Goal: Transaction & Acquisition: Purchase product/service

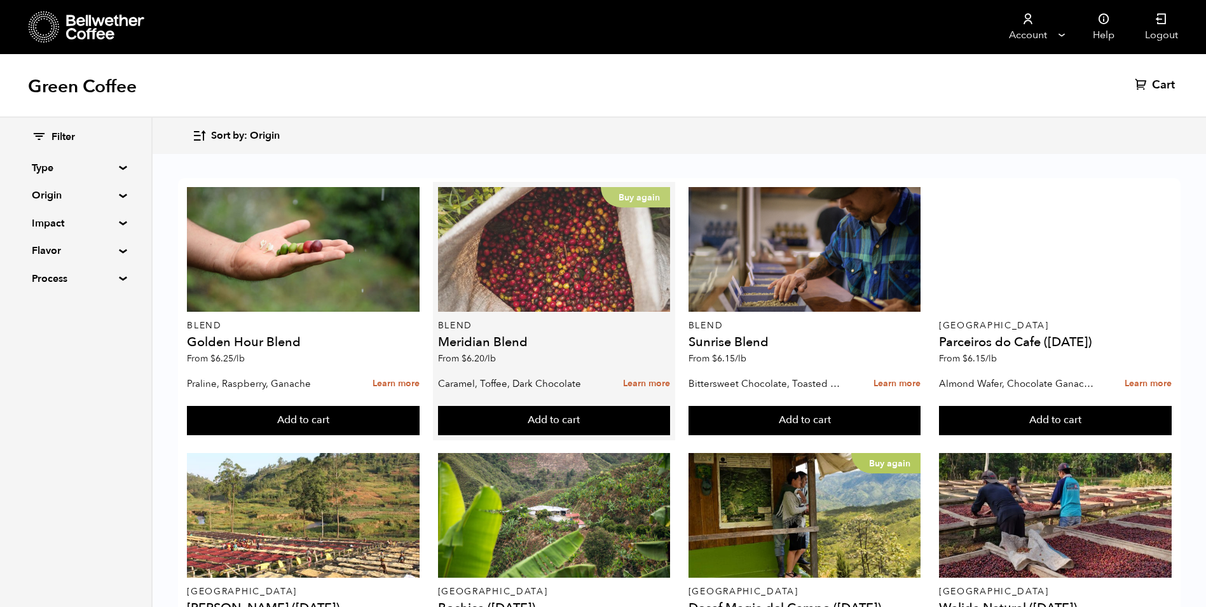
click at [603, 288] on div "Buy again" at bounding box center [554, 249] width 233 height 125
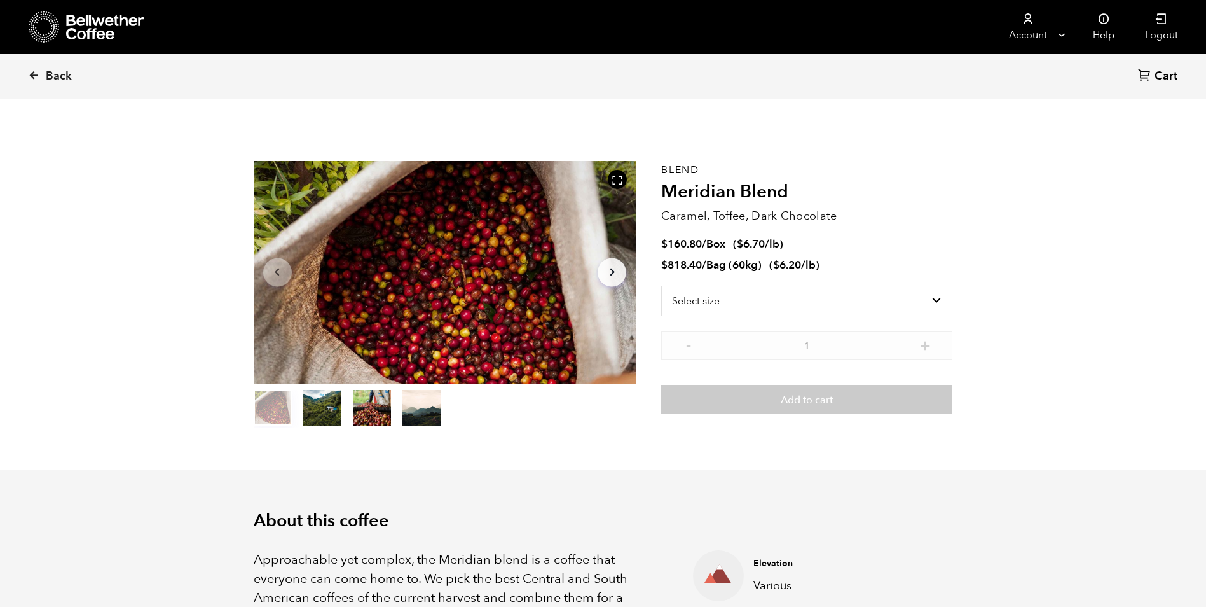
scroll to position [553, 677]
click at [938, 302] on select "Select size Bag (60kg) (132 lbs) Box (24 lbs)" at bounding box center [806, 300] width 291 height 31
select select "bag-3"
click at [661, 285] on select "Select size Bag (60kg) (132 lbs) Box (24 lbs)" at bounding box center [806, 300] width 291 height 31
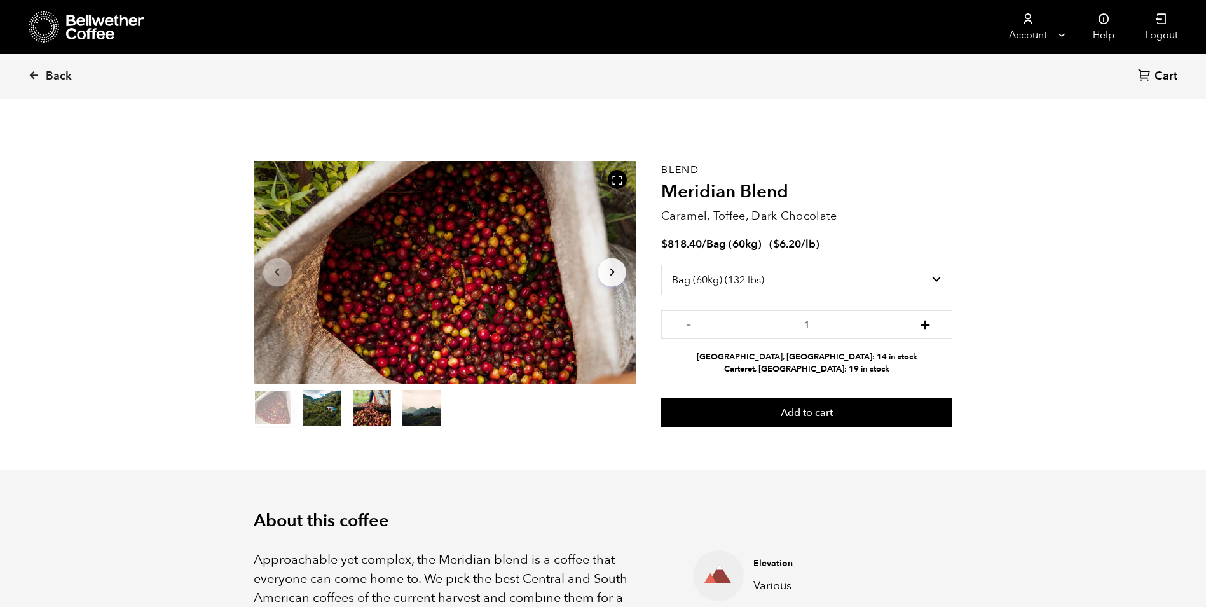
click at [928, 329] on button "+" at bounding box center [925, 323] width 16 height 13
type input "2"
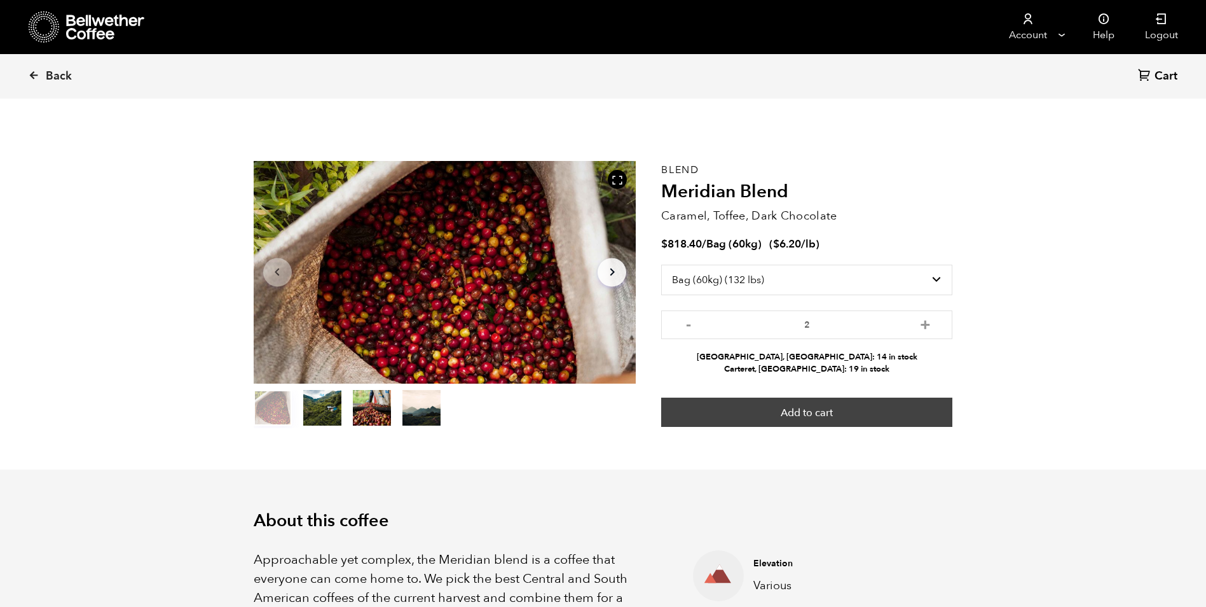
click at [858, 420] on button "Add to cart" at bounding box center [806, 411] width 291 height 29
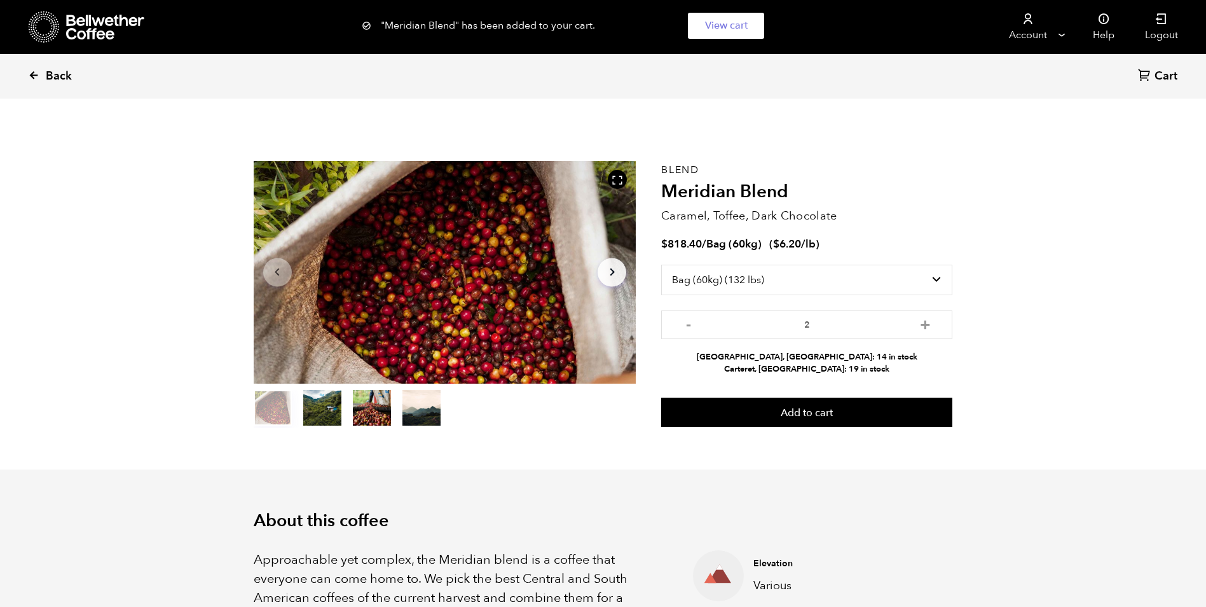
click at [35, 77] on icon at bounding box center [33, 74] width 11 height 11
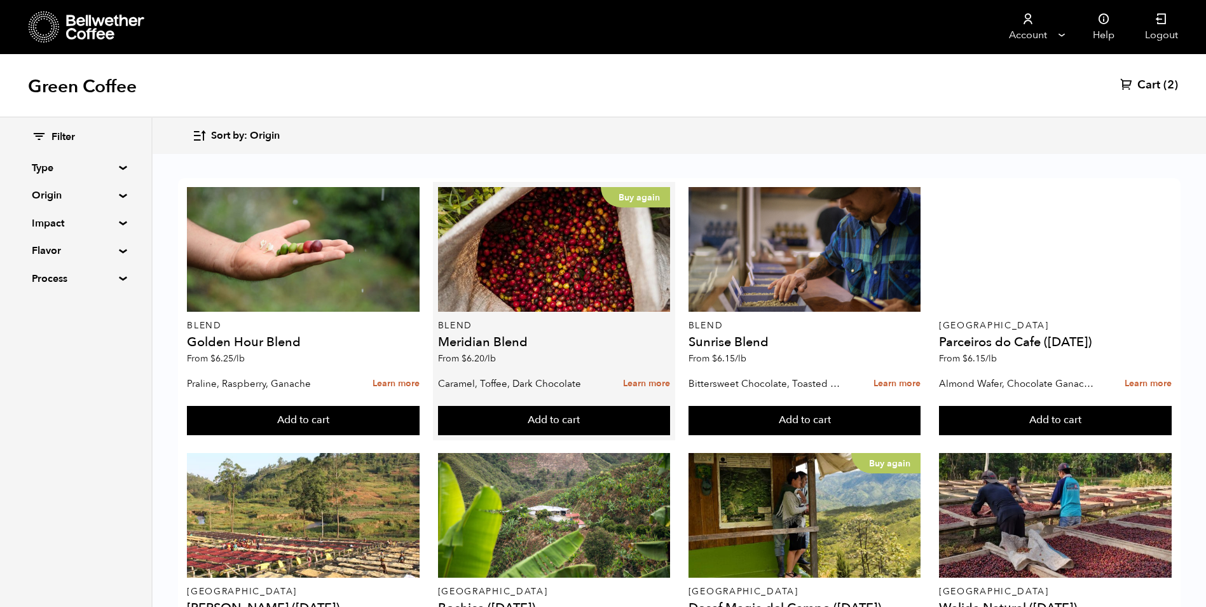
scroll to position [127, 0]
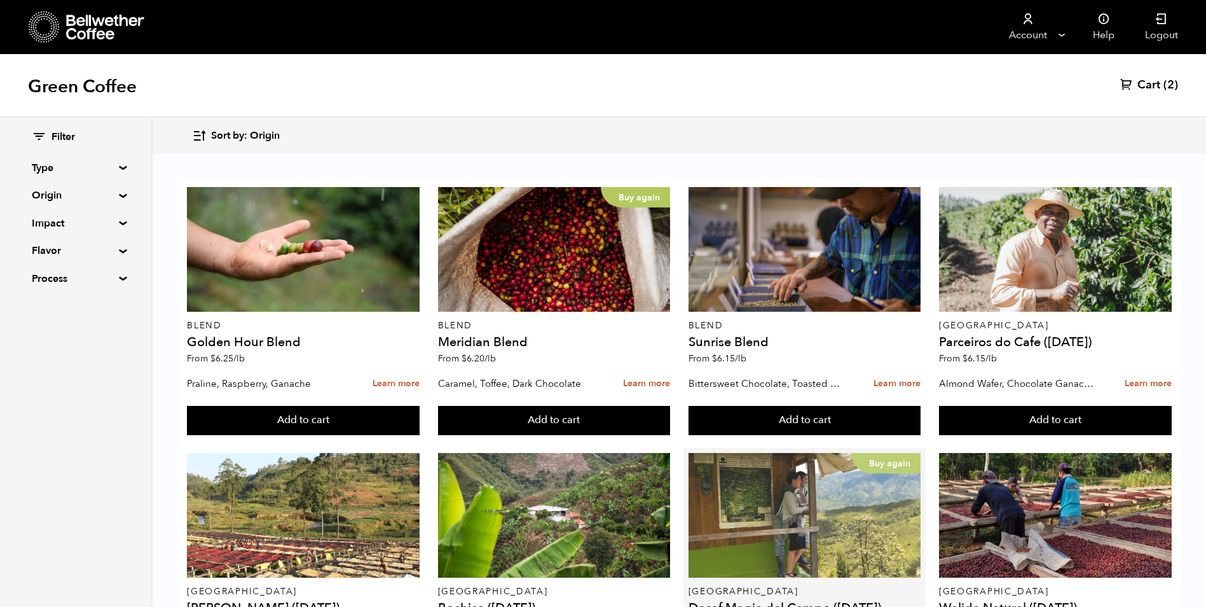
click at [815, 453] on div "Buy again" at bounding box center [805, 515] width 233 height 125
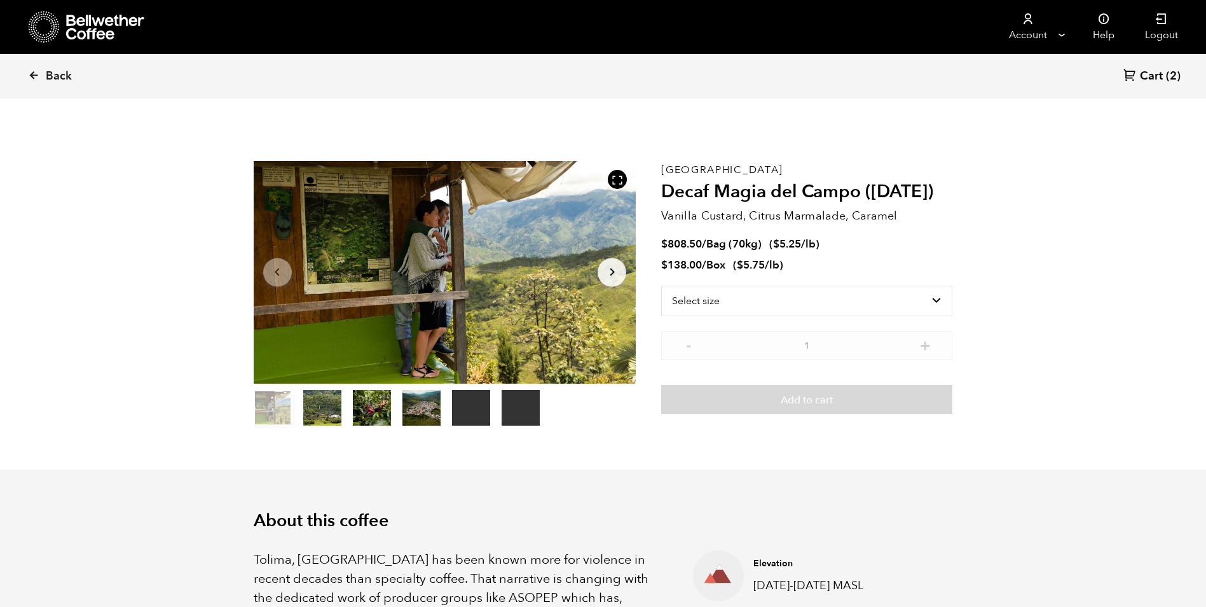
scroll to position [553, 677]
click at [945, 302] on select "Select size Bag (70kg) (154 lbs) Box (24 lbs)" at bounding box center [806, 300] width 291 height 31
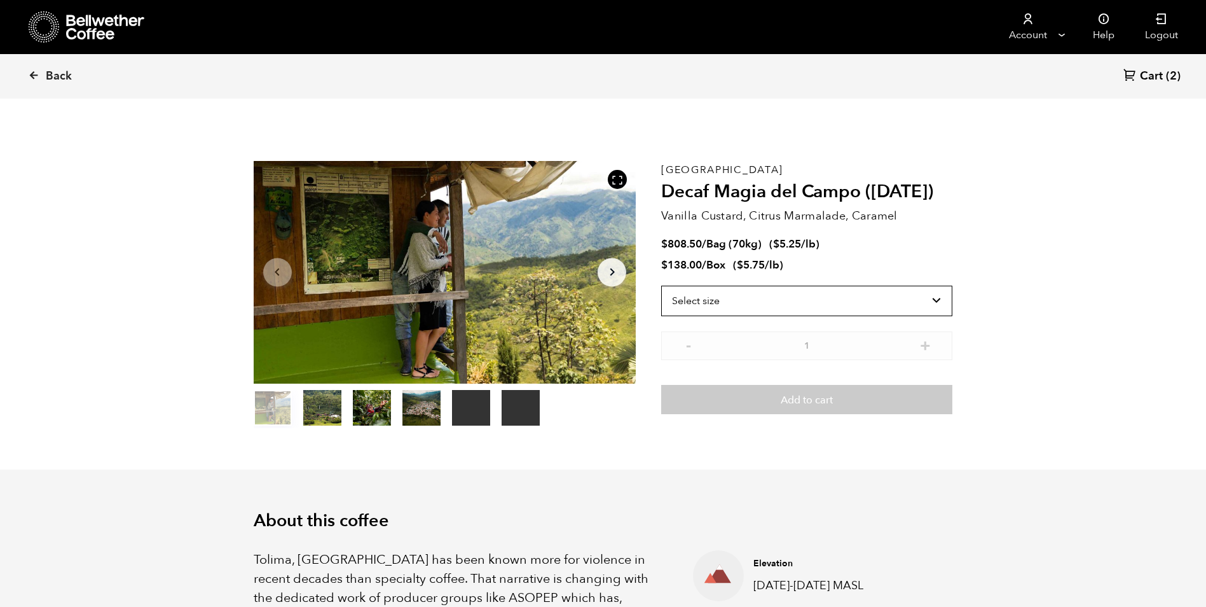
select select "box"
click at [661, 285] on select "Select size Bag (70kg) (154 lbs) Box (24 lbs)" at bounding box center [806, 300] width 291 height 31
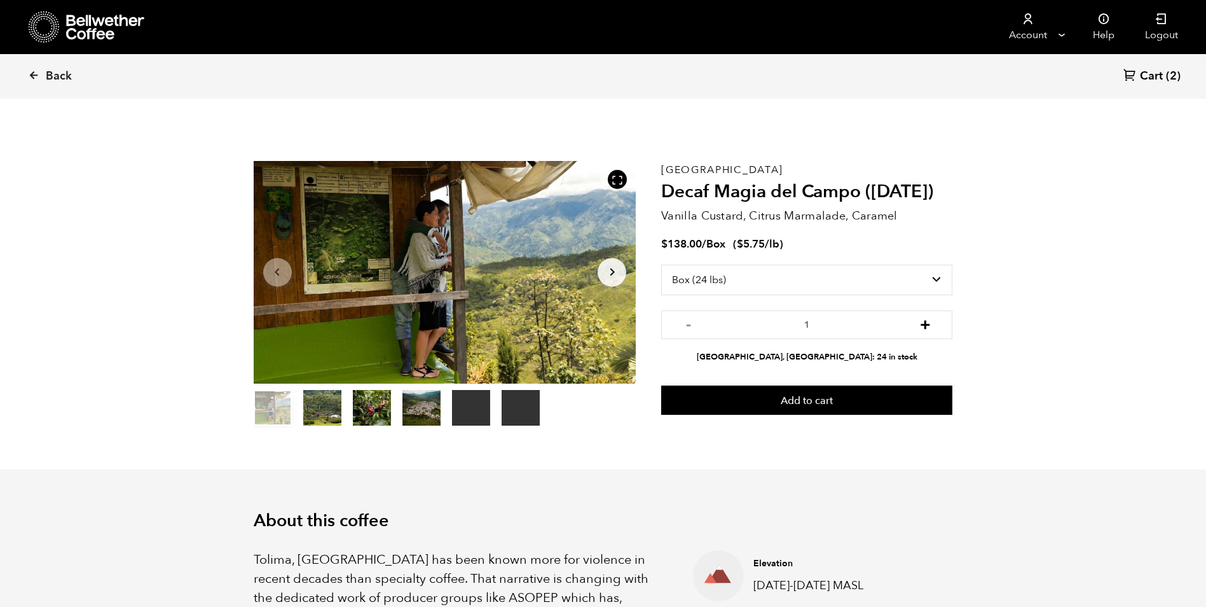
click at [920, 329] on button "+" at bounding box center [925, 323] width 16 height 13
click at [925, 329] on button "+" at bounding box center [925, 323] width 16 height 13
type input "4"
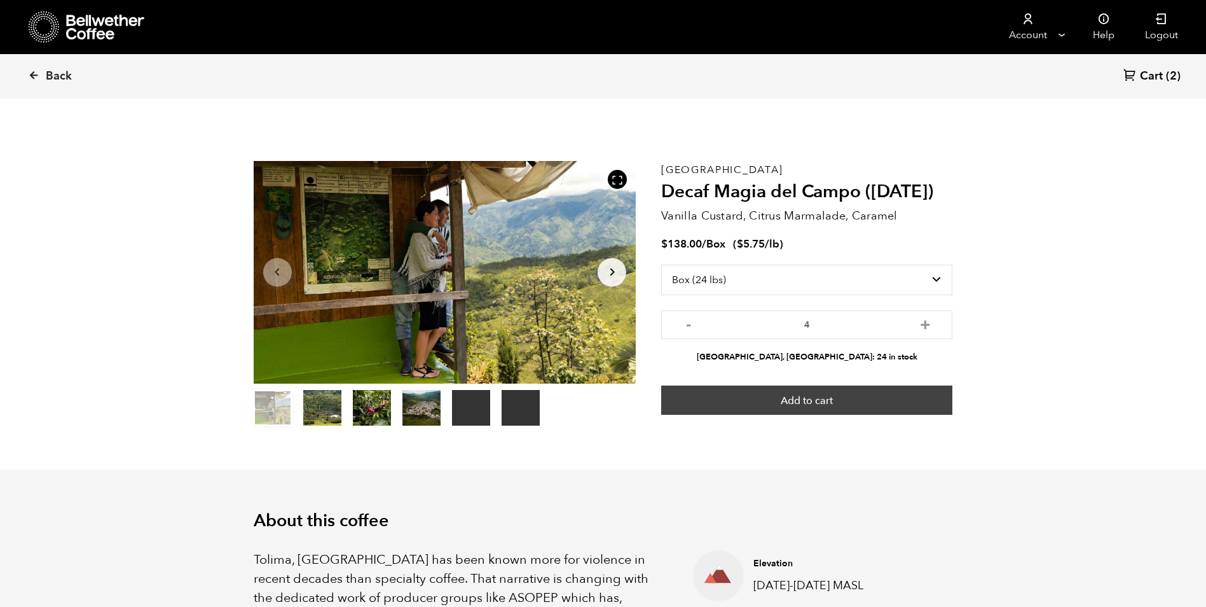
click at [876, 404] on button "Add to cart" at bounding box center [806, 399] width 291 height 29
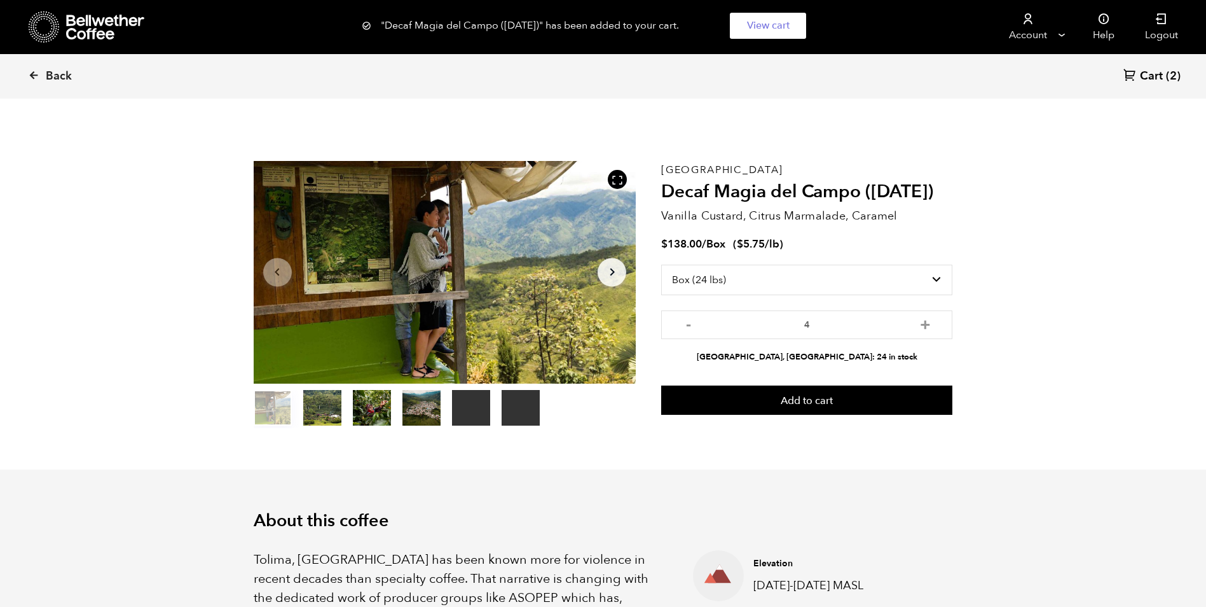
click at [1165, 80] on link "Cart (2)" at bounding box center [1151, 76] width 57 height 17
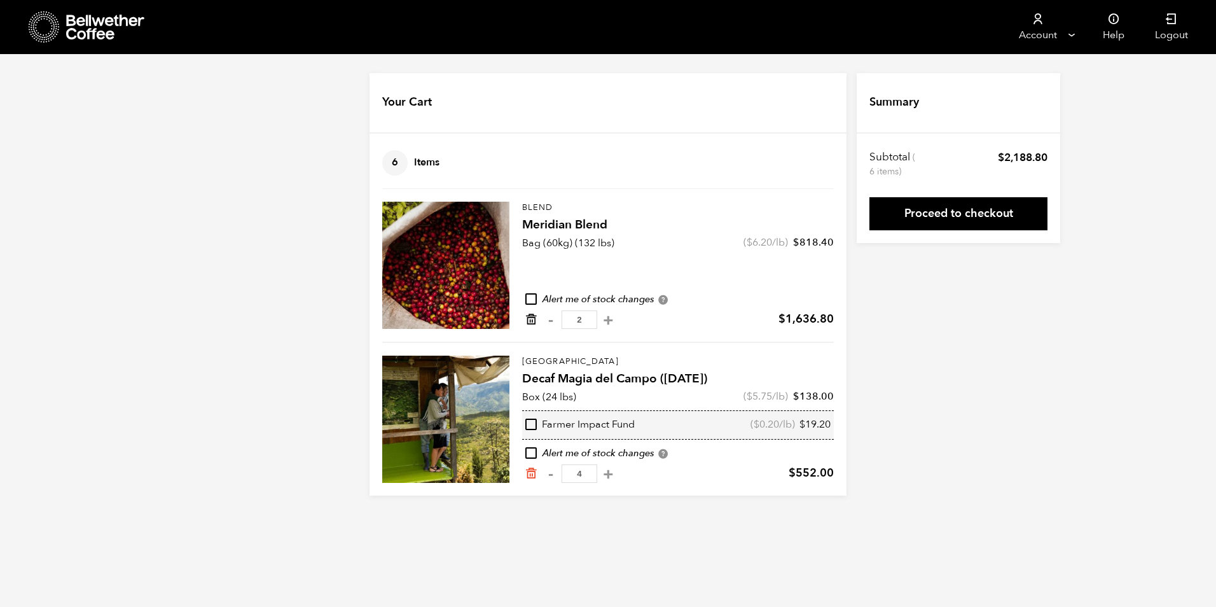
click at [532, 316] on icon "Remove from cart" at bounding box center [531, 319] width 13 height 13
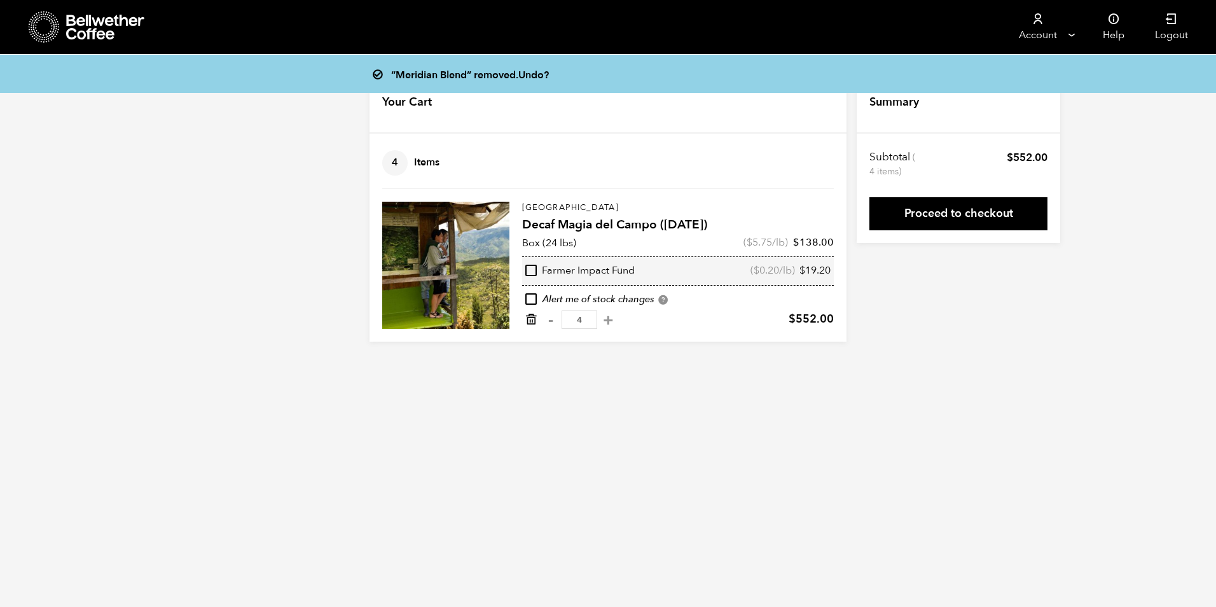
click at [535, 319] on icon "Remove from cart" at bounding box center [531, 319] width 13 height 13
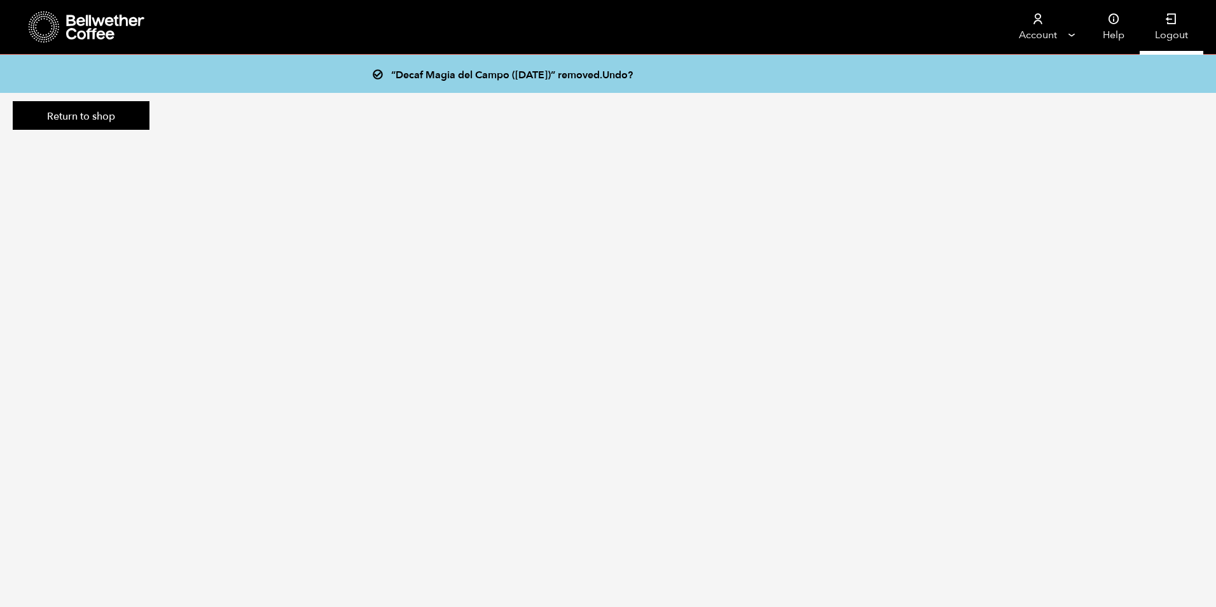
click at [1170, 30] on link "Logout" at bounding box center [1171, 27] width 64 height 54
click at [1162, 18] on link "Logout" at bounding box center [1171, 27] width 64 height 54
click at [1165, 32] on link "Logout" at bounding box center [1171, 27] width 64 height 54
